Goal: Transaction & Acquisition: Book appointment/travel/reservation

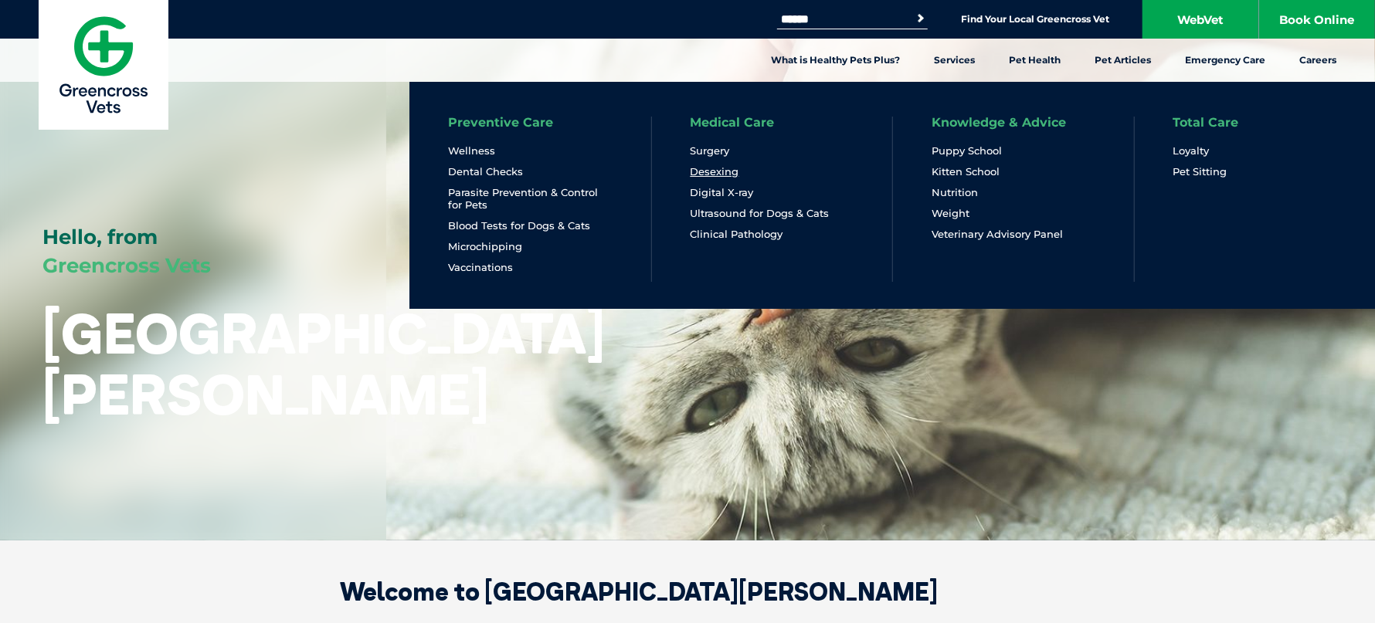
click at [724, 168] on link "Desexing" at bounding box center [715, 171] width 49 height 13
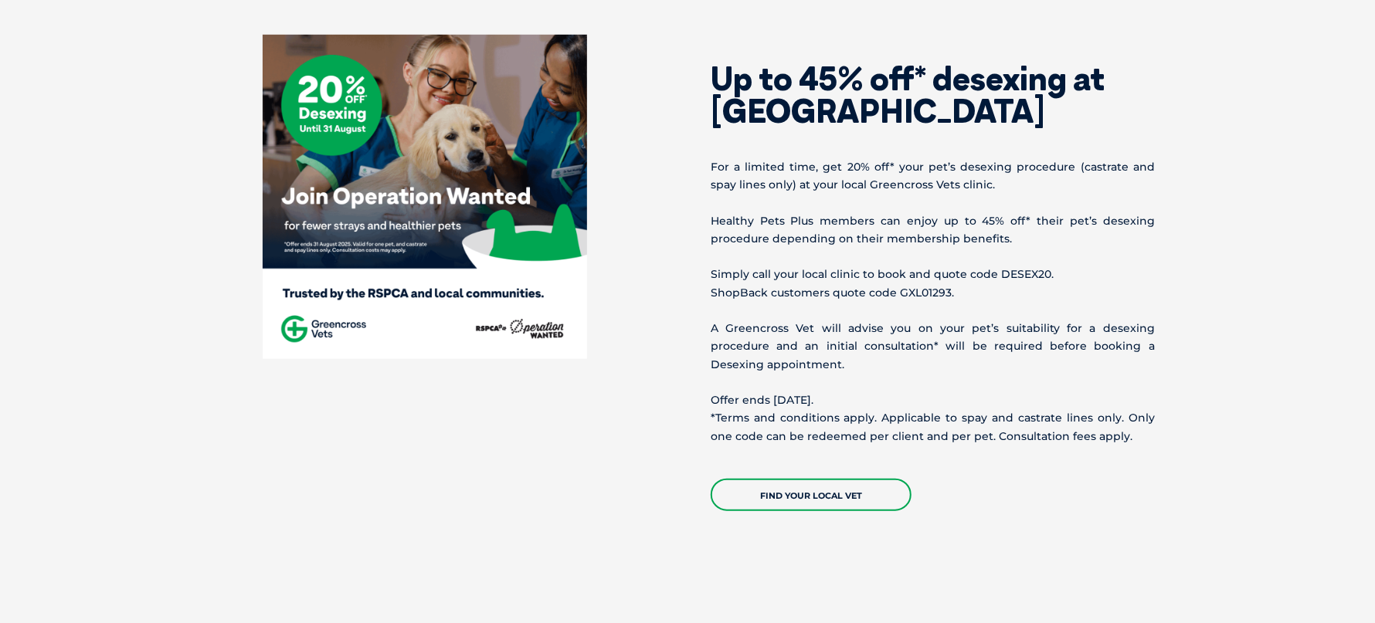
scroll to position [669, 0]
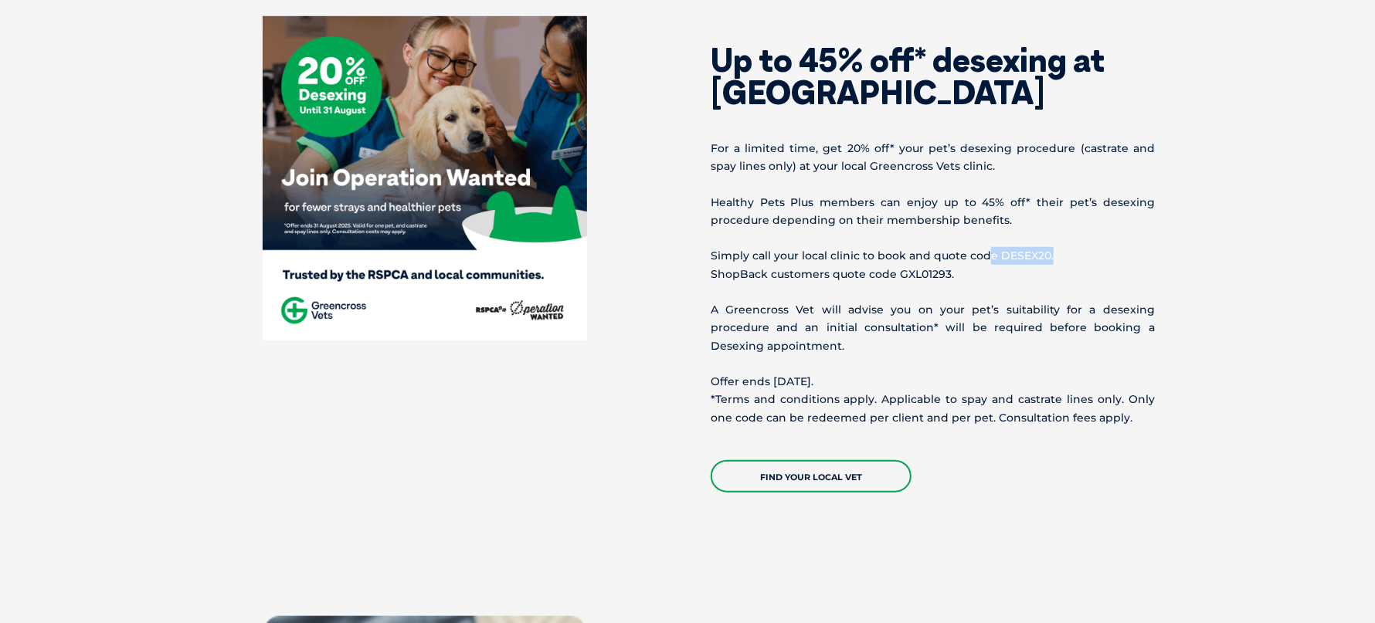
drag, startPoint x: 1049, startPoint y: 254, endPoint x: 986, endPoint y: 260, distance: 62.8
click at [986, 260] on p "Simply call your local clinic to book and quote code DESEX20. ShopBack customer…" at bounding box center [933, 265] width 444 height 36
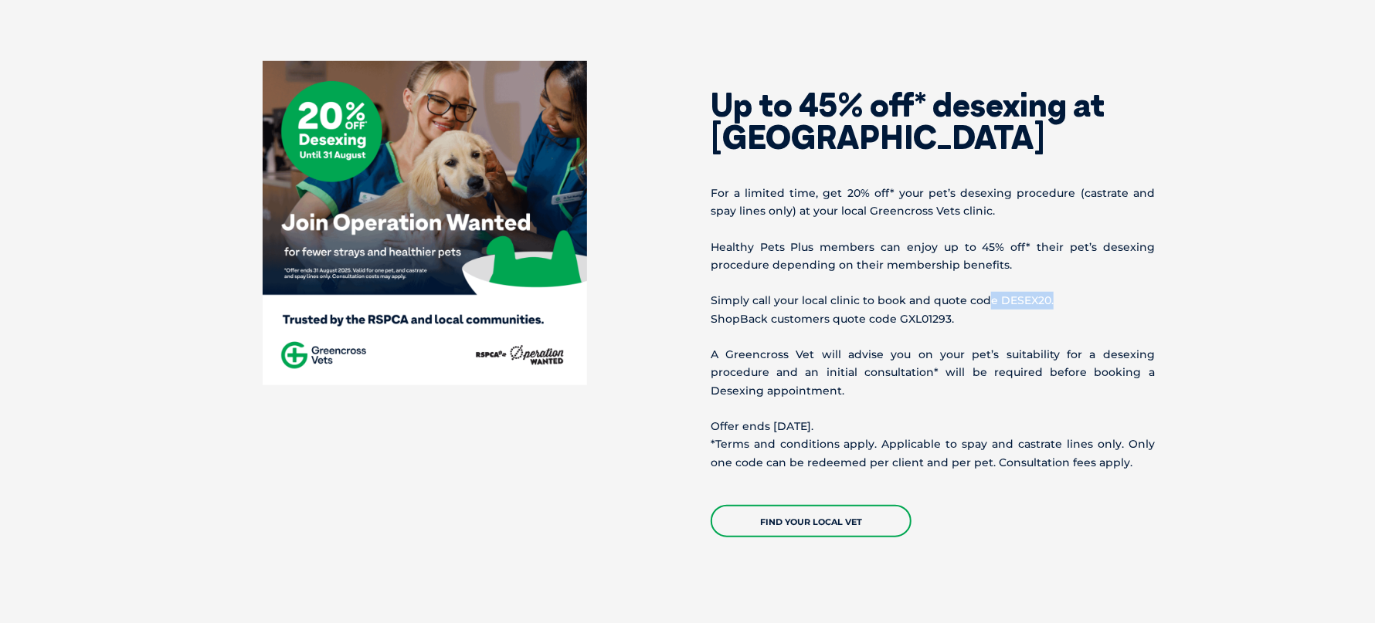
scroll to position [617, 0]
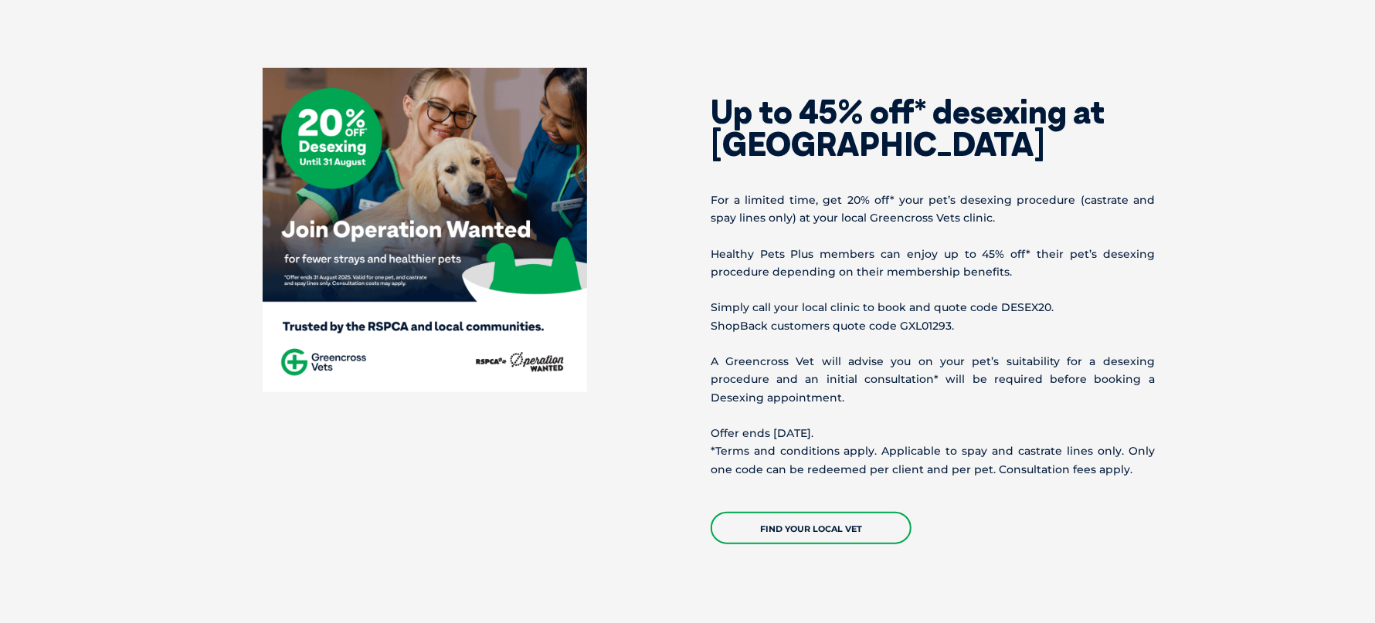
click at [934, 565] on section "Up to 45% off* desexing at [GEOGRAPHIC_DATA] For a limited time, get 20% off* y…" at bounding box center [687, 306] width 1375 height 600
click at [1020, 309] on p "Simply call your local clinic to book and quote code DESEX20. ShopBack customer…" at bounding box center [933, 317] width 444 height 36
drag, startPoint x: 1097, startPoint y: 470, endPoint x: 774, endPoint y: 217, distance: 410.4
click at [774, 217] on div "Up to 45% off* desexing at [GEOGRAPHIC_DATA] For a limited time, get 20% off* y…" at bounding box center [934, 306] width 494 height 477
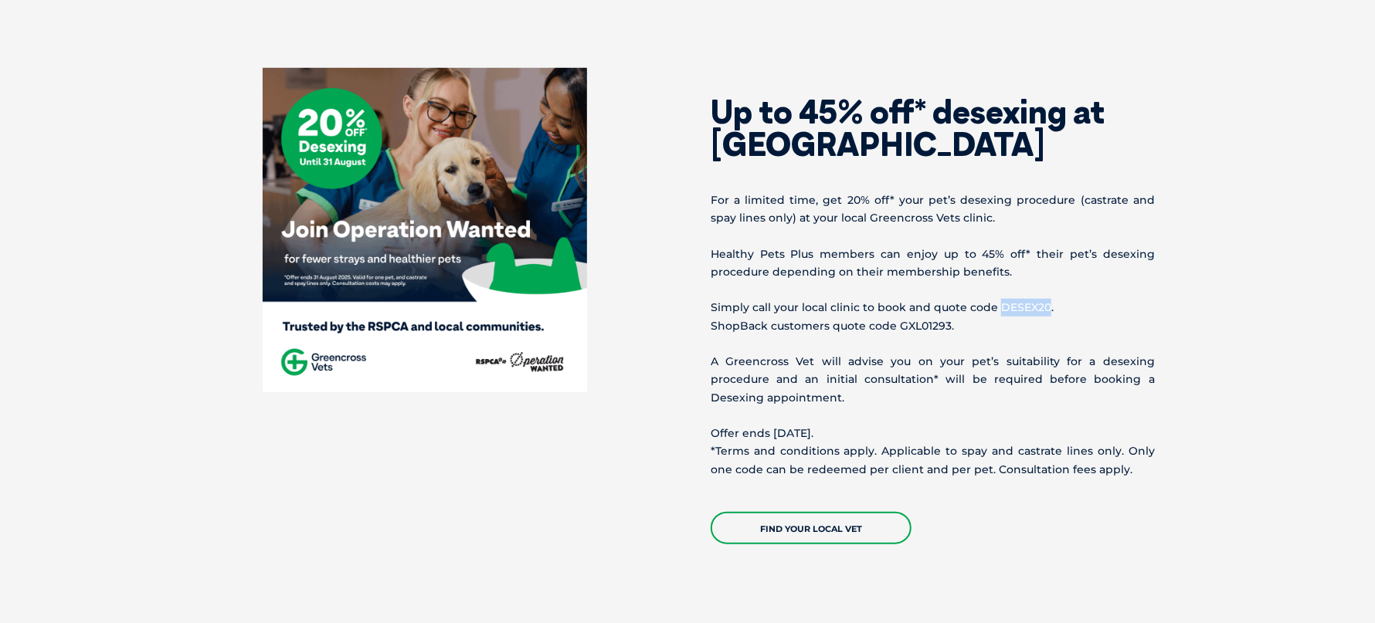
click at [807, 226] on p "For a limited time, get 20% off* your pet’s desexing procedure (castrate and sp…" at bounding box center [933, 210] width 444 height 36
drag, startPoint x: 811, startPoint y: 217, endPoint x: 1118, endPoint y: 462, distance: 392.4
click at [1118, 462] on div "Up to 45% off* desexing at [GEOGRAPHIC_DATA] For a limited time, get 20% off* y…" at bounding box center [934, 306] width 494 height 477
click at [1284, 289] on section "Up to 45% off* desexing at [GEOGRAPHIC_DATA] For a limited time, get 20% off* y…" at bounding box center [687, 306] width 1375 height 600
drag, startPoint x: 1058, startPoint y: 202, endPoint x: 761, endPoint y: 226, distance: 298.3
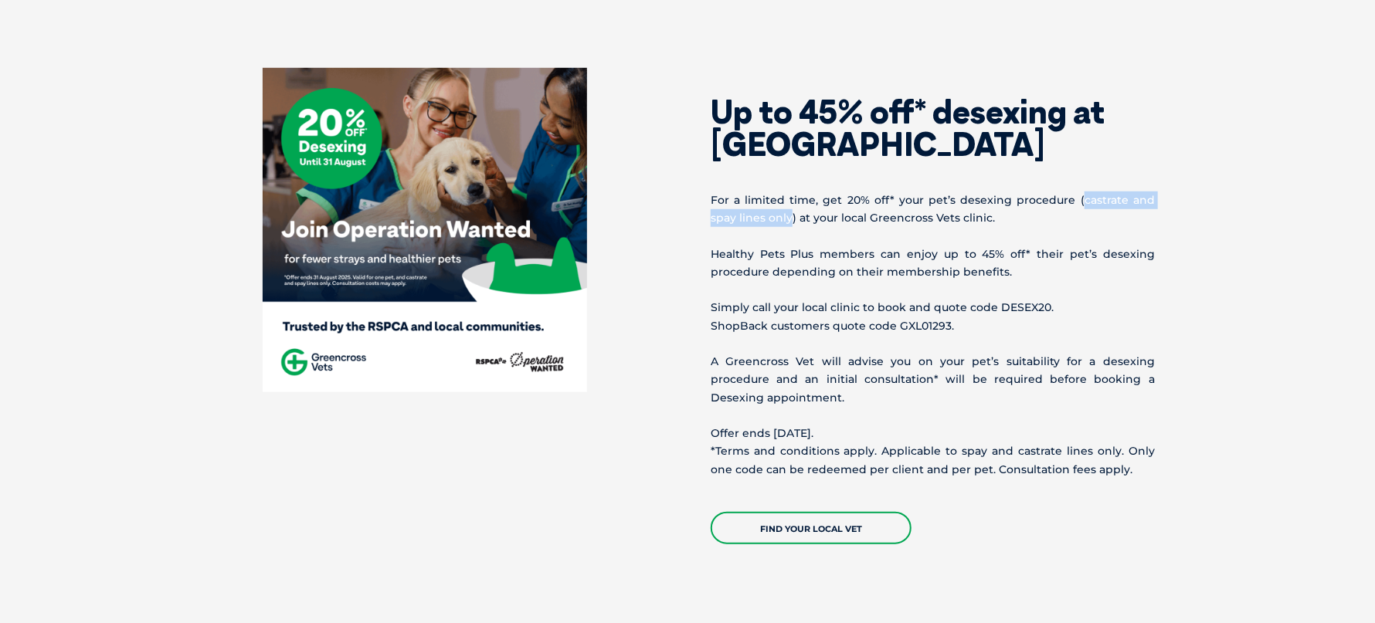
click at [761, 226] on p "For a limited time, get 20% off* your pet’s desexing procedure (castrate and sp…" at bounding box center [933, 210] width 444 height 36
click at [840, 534] on link "Find your local vet" at bounding box center [811, 528] width 201 height 32
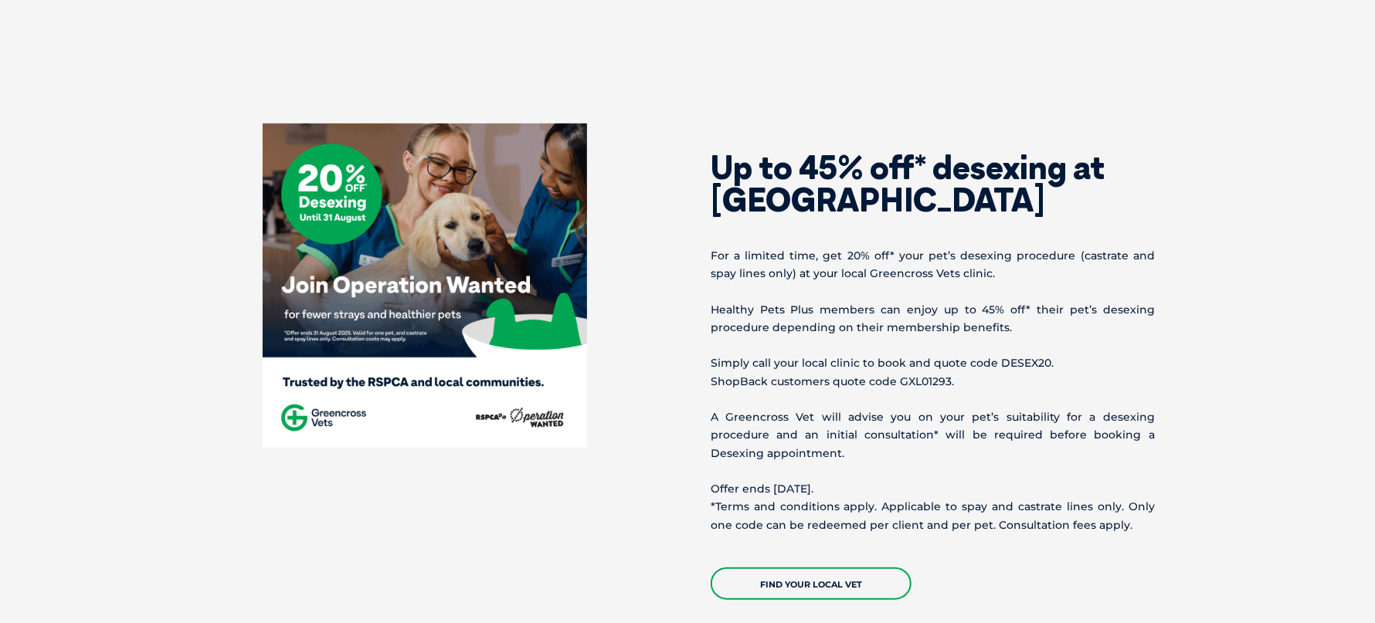
scroll to position [566, 0]
